Goal: Information Seeking & Learning: Learn about a topic

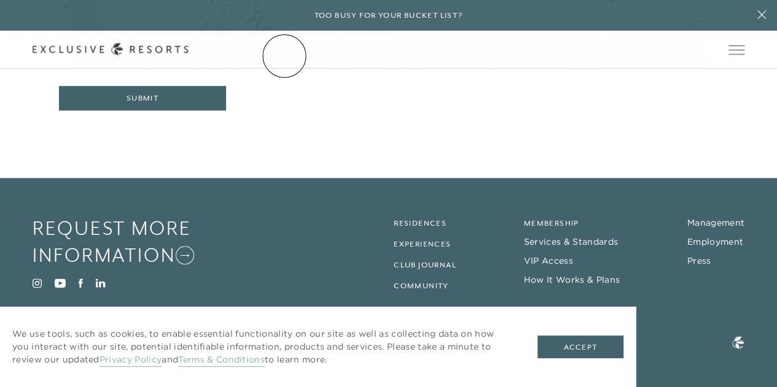
click at [0, 0] on link "The Collection" at bounding box center [0, 0] width 0 height 0
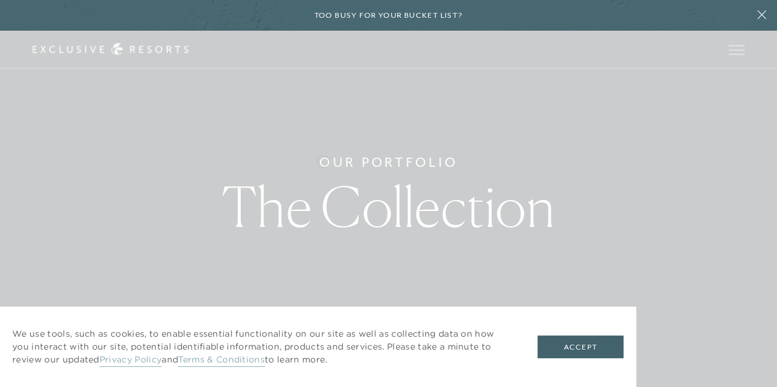
scroll to position [246, 0]
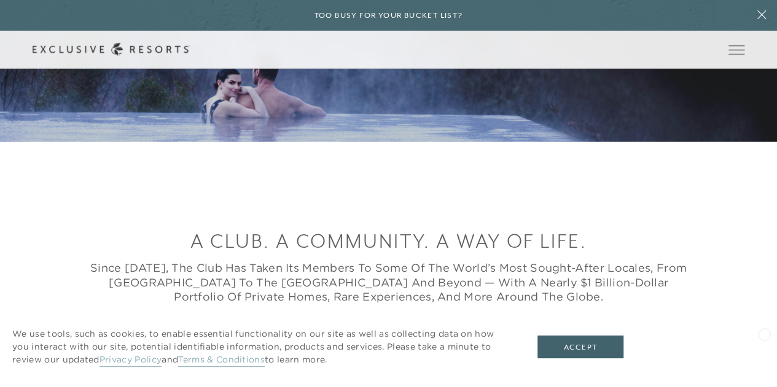
drag, startPoint x: 764, startPoint y: 333, endPoint x: 678, endPoint y: 339, distance: 86.1
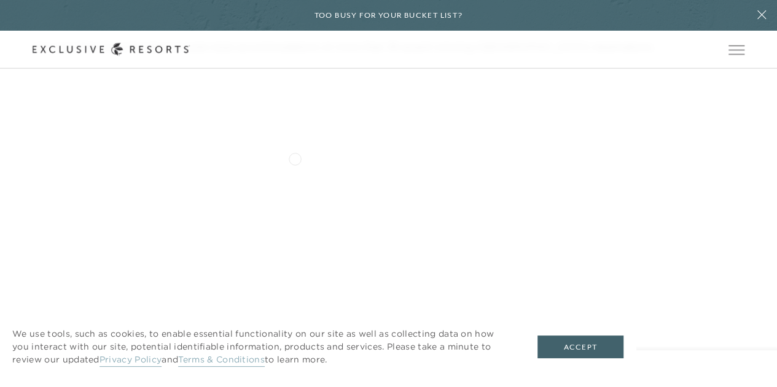
scroll to position [3438, 0]
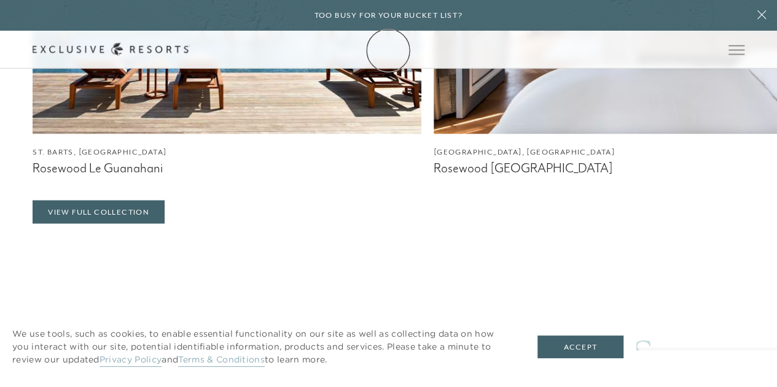
click at [0, 0] on link "Membership" at bounding box center [0, 0] width 0 height 0
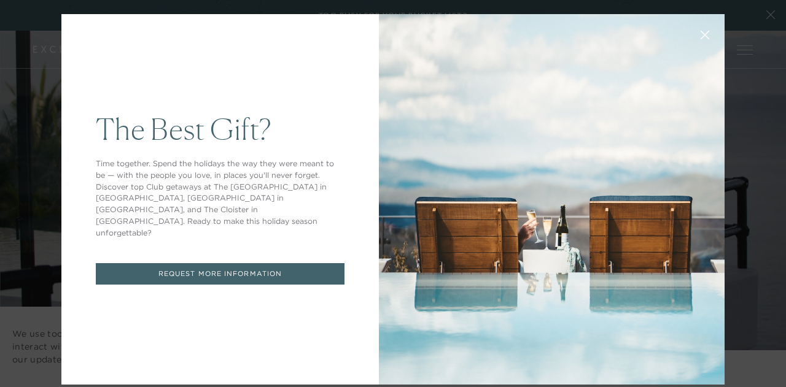
click at [739, 39] on div "The Best Gift? Time together. Spend the holidays the way they were meant to be …" at bounding box center [393, 193] width 786 height 387
click at [700, 37] on icon at bounding box center [704, 35] width 9 height 9
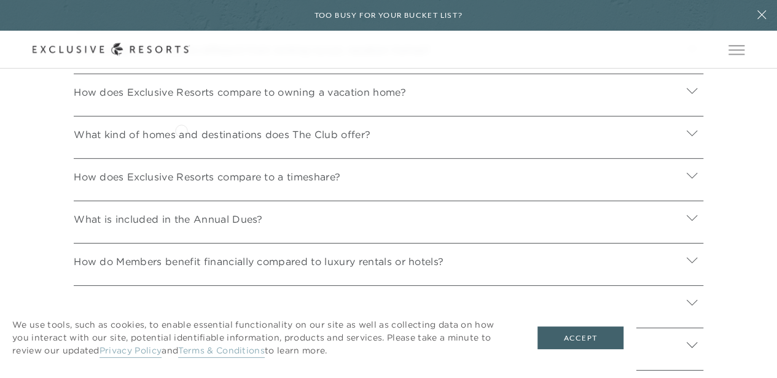
scroll to position [3916, 0]
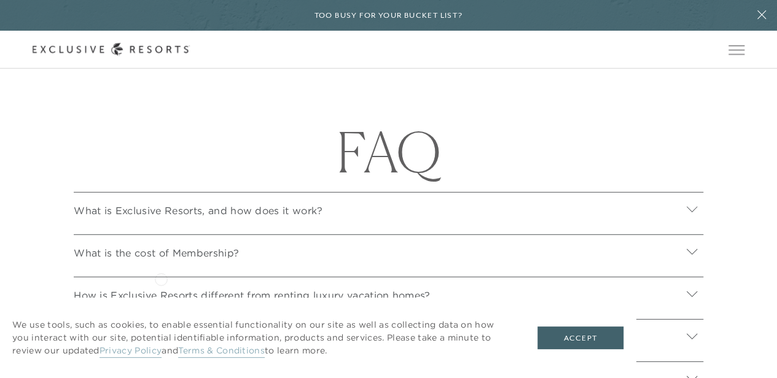
click at [163, 260] on p "What is the cost of Membership?" at bounding box center [156, 253] width 165 height 15
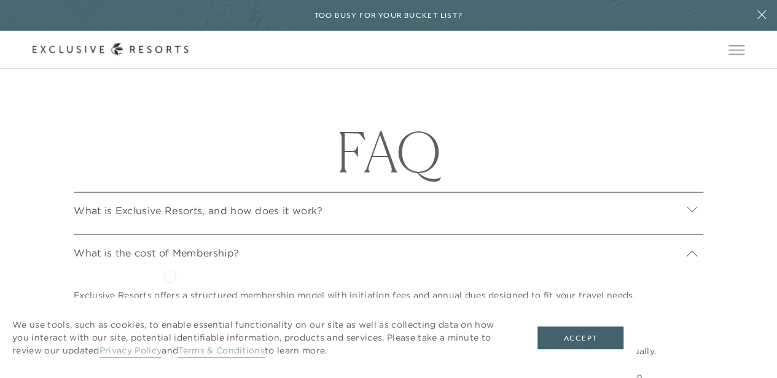
scroll to position [4161, 0]
